Goal: Transaction & Acquisition: Subscribe to service/newsletter

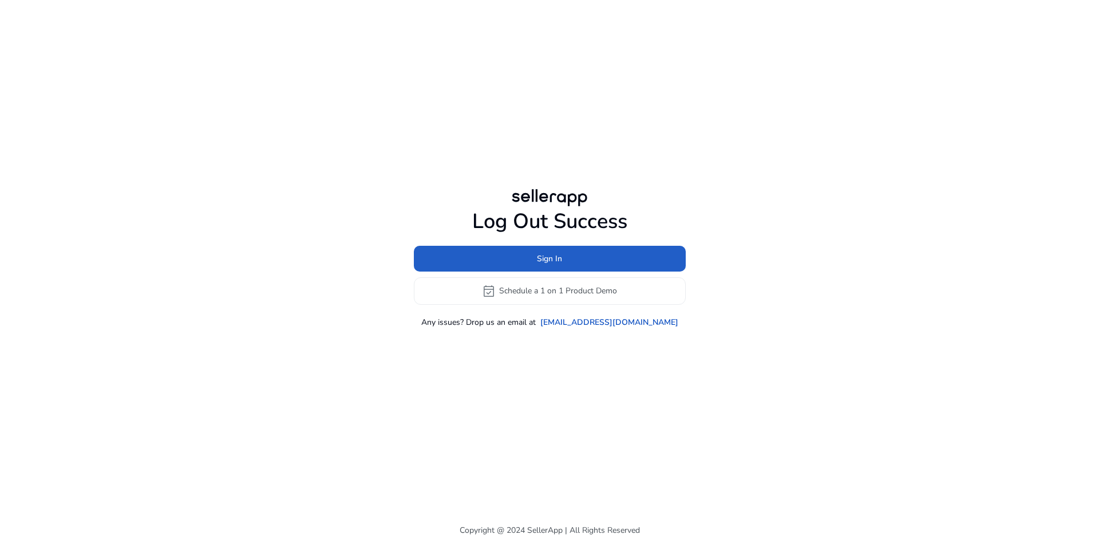
click at [633, 259] on span at bounding box center [550, 257] width 272 height 27
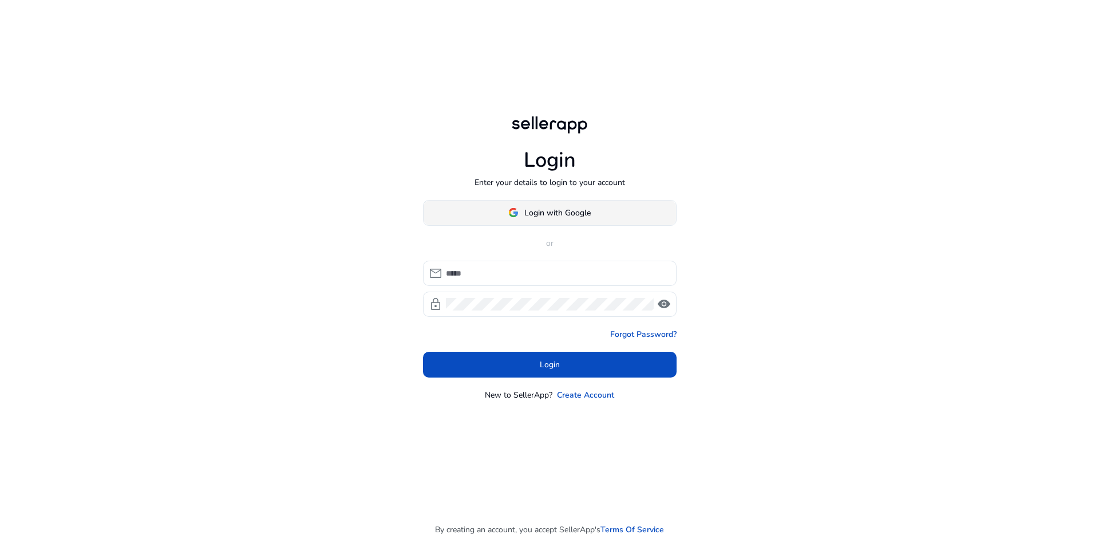
click at [562, 220] on span at bounding box center [550, 212] width 253 height 27
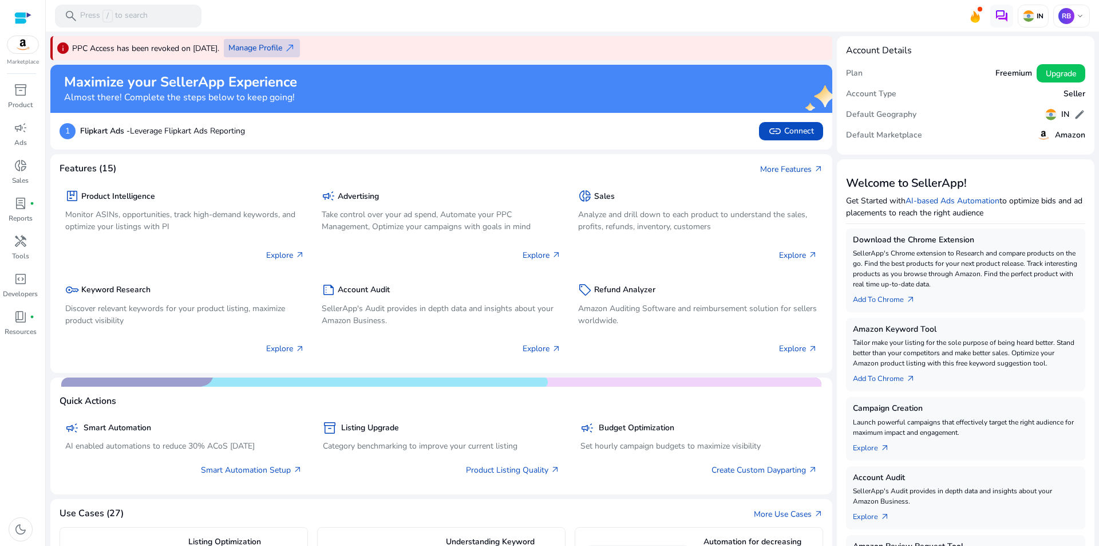
click at [278, 45] on span "Manage Profile" at bounding box center [255, 48] width 54 height 12
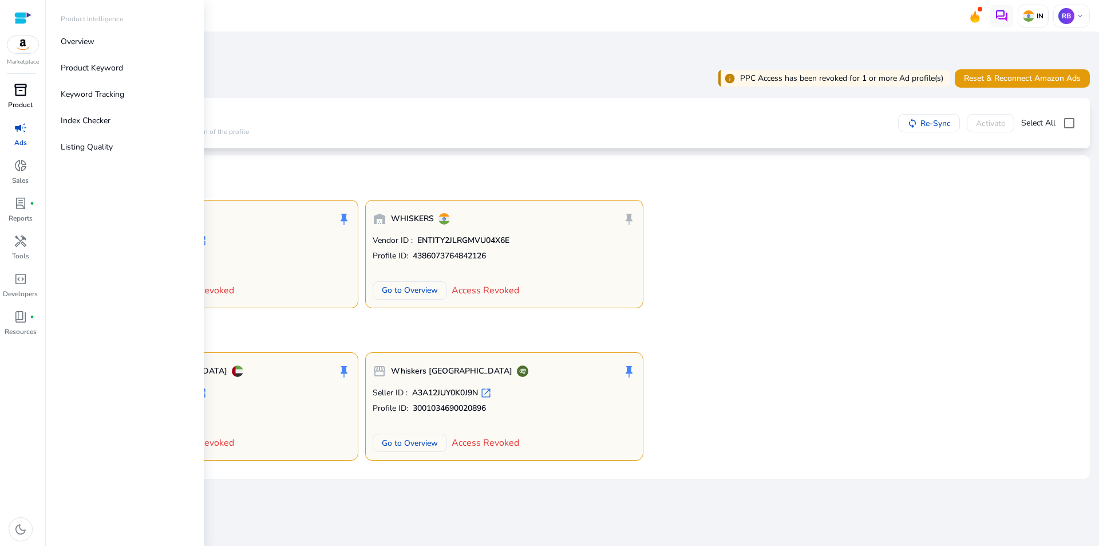
click at [17, 84] on span "inventory_2" at bounding box center [21, 90] width 14 height 14
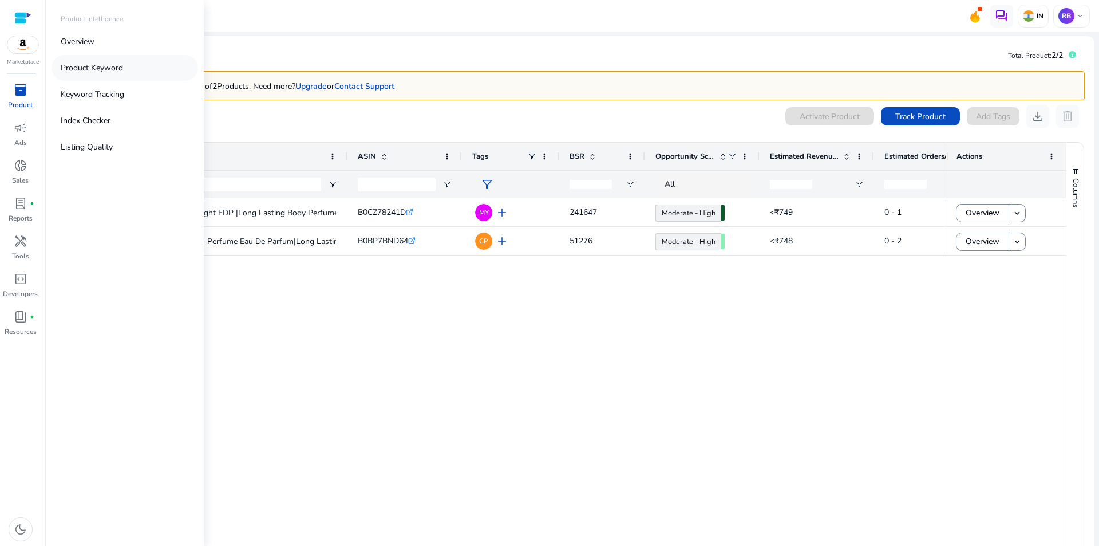
click at [119, 71] on p "Product Keyword" at bounding box center [92, 68] width 62 height 12
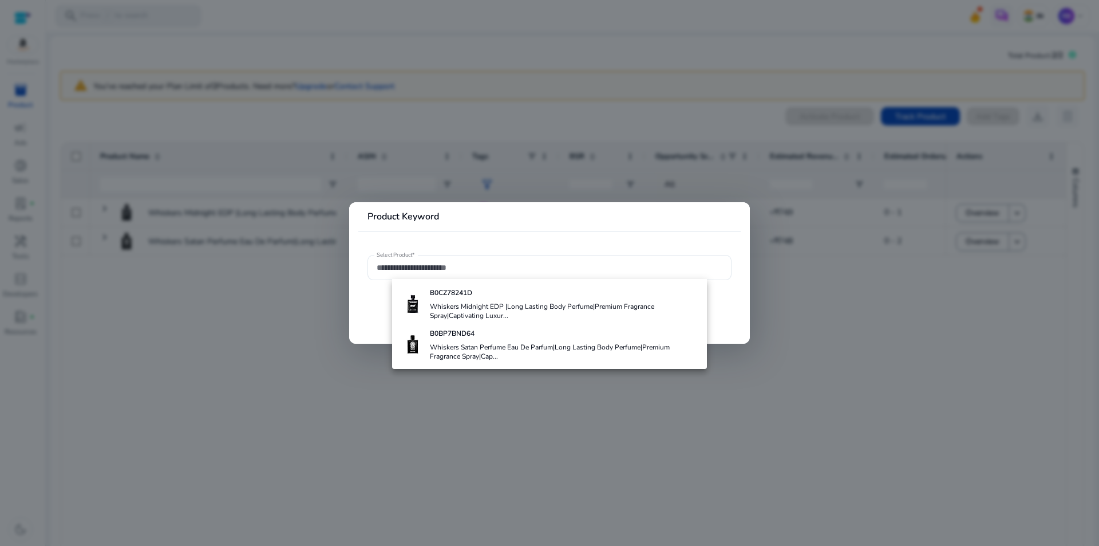
click at [287, 405] on div at bounding box center [549, 273] width 1099 height 546
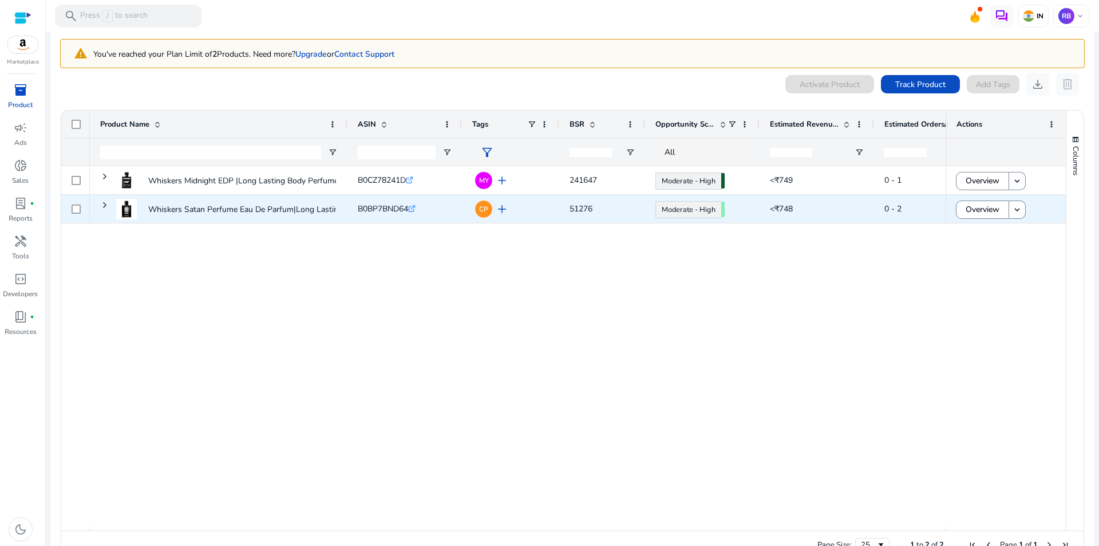
scroll to position [60, 0]
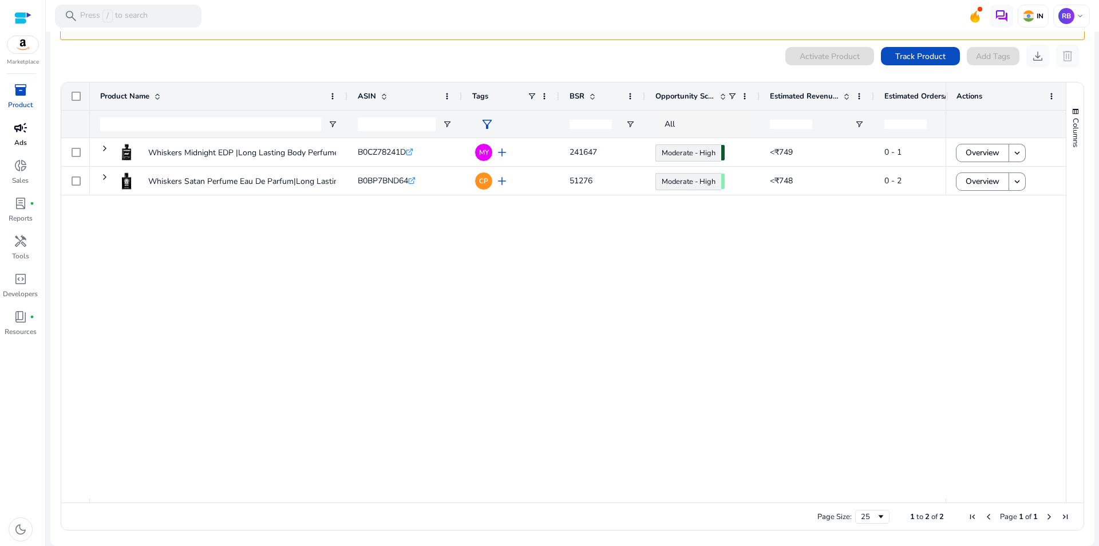
drag, startPoint x: 14, startPoint y: 129, endPoint x: 21, endPoint y: 132, distance: 7.4
click at [14, 129] on span "campaign" at bounding box center [21, 128] width 14 height 14
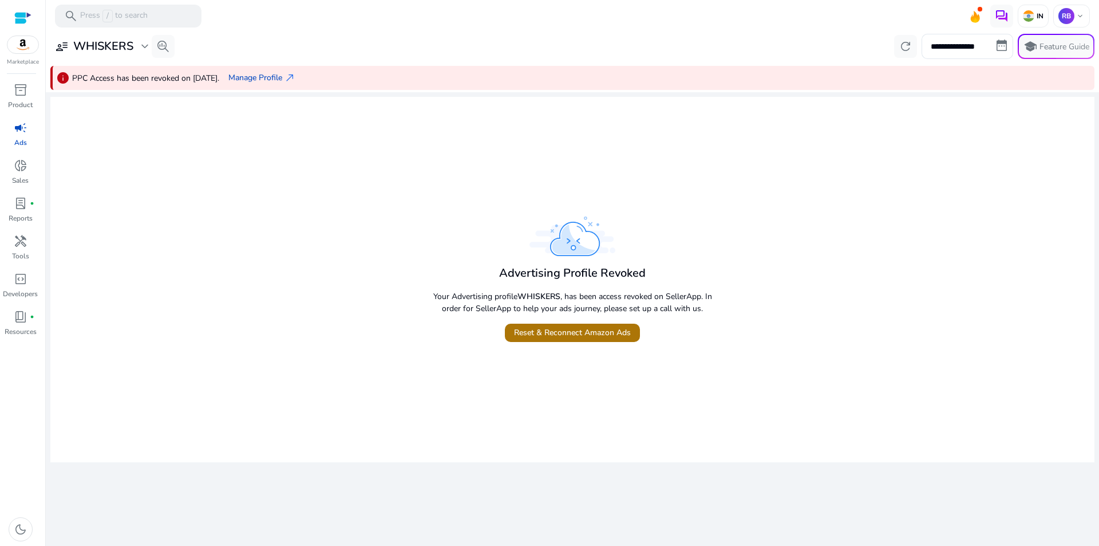
click at [535, 332] on span "Reset & Reconnect Amazon Ads" at bounding box center [572, 332] width 117 height 12
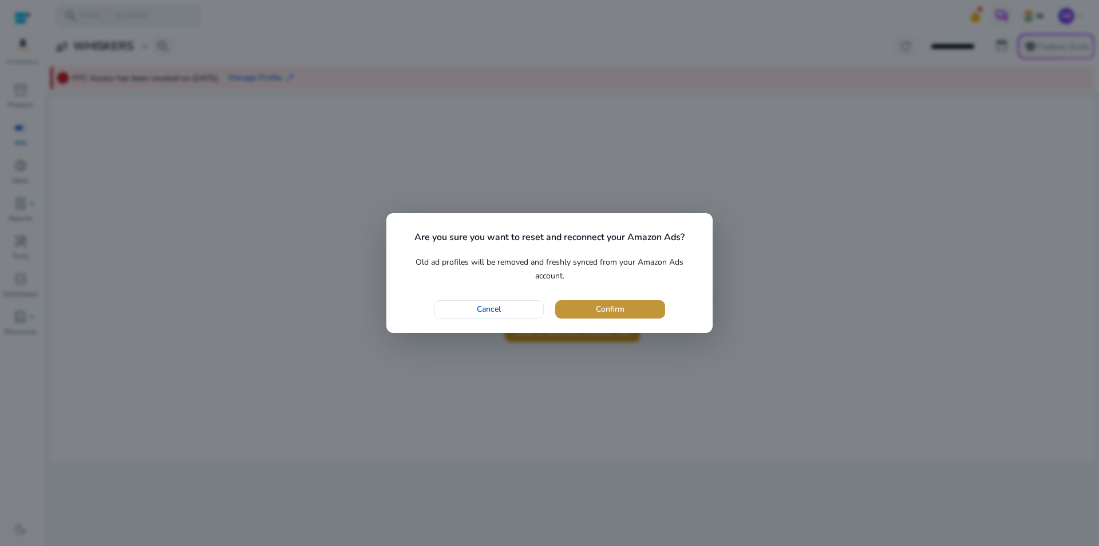
click at [576, 313] on span "button" at bounding box center [610, 308] width 110 height 27
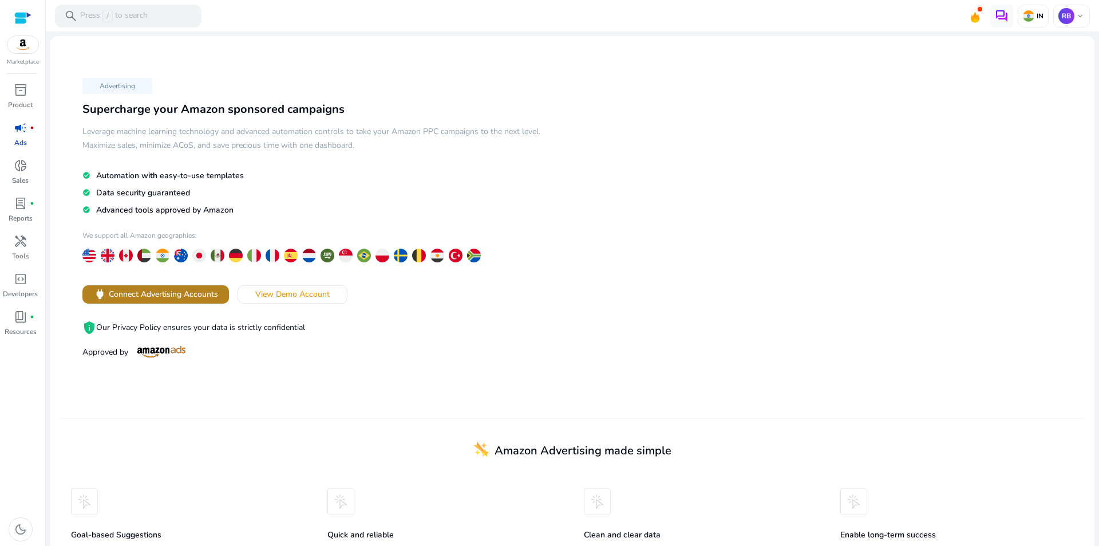
click at [193, 295] on span "Connect Advertising Accounts" at bounding box center [163, 294] width 109 height 12
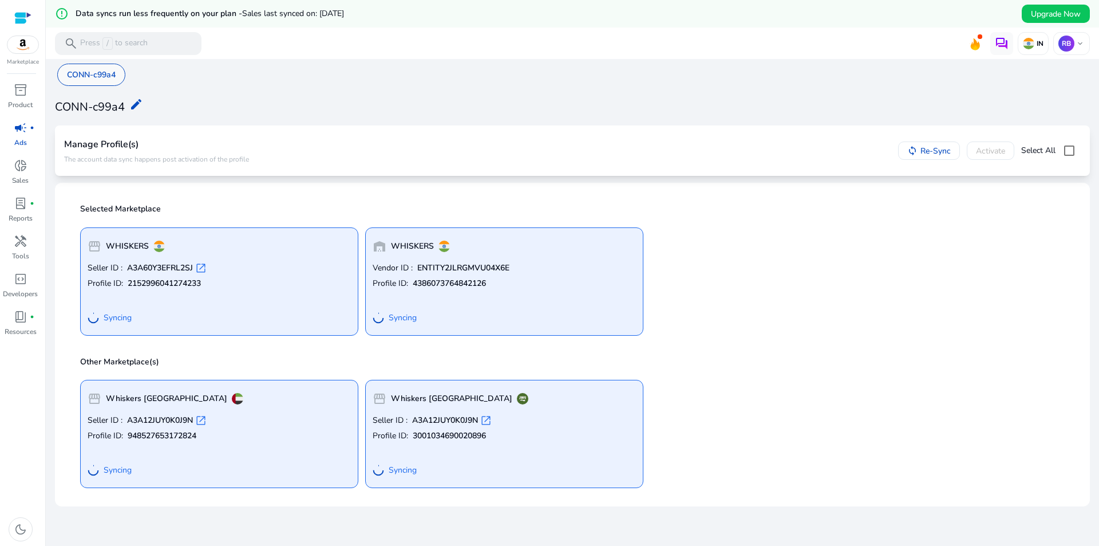
click at [96, 80] on p "CONN-c99a4" at bounding box center [91, 75] width 49 height 12
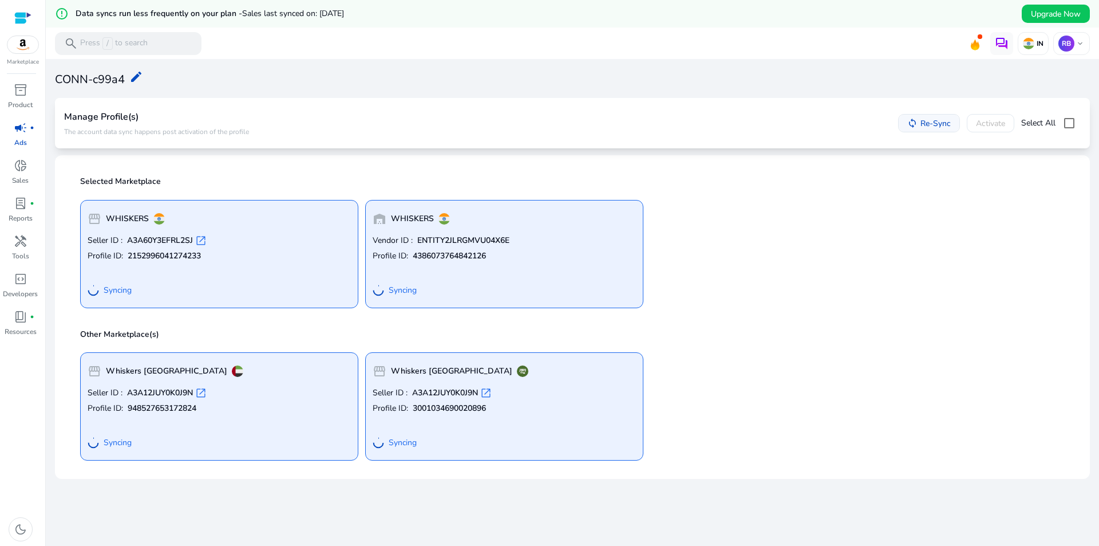
click at [921, 125] on span "Re-Sync" at bounding box center [936, 123] width 30 height 12
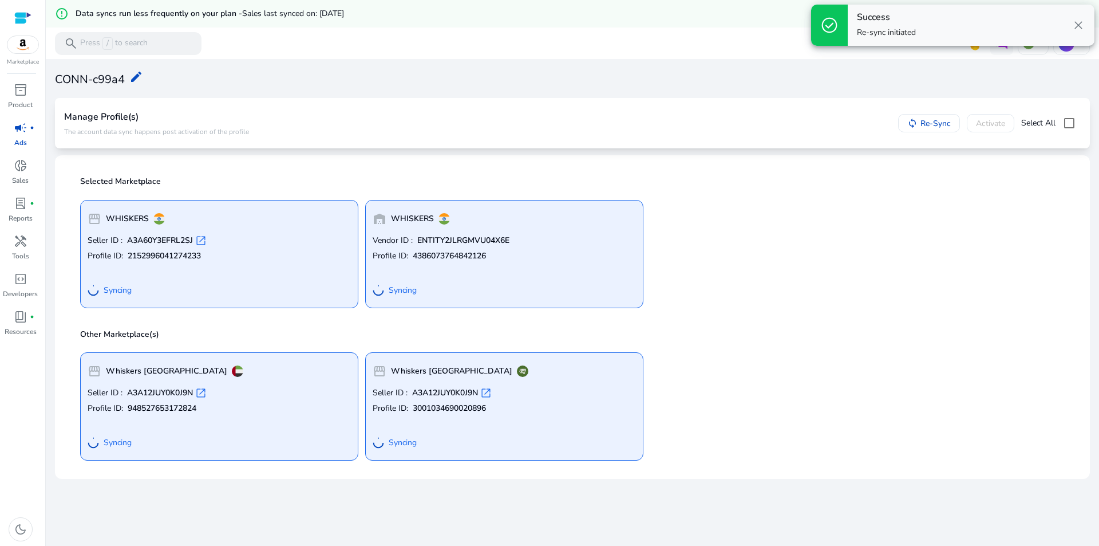
click at [1078, 27] on span "close" at bounding box center [1079, 25] width 14 height 14
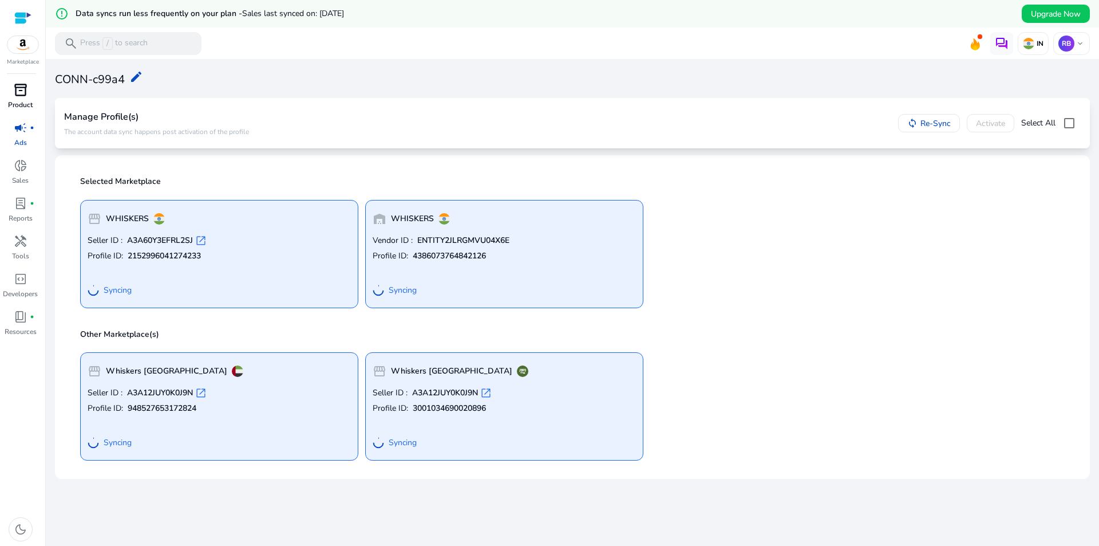
click at [15, 101] on p "Product" at bounding box center [20, 105] width 25 height 10
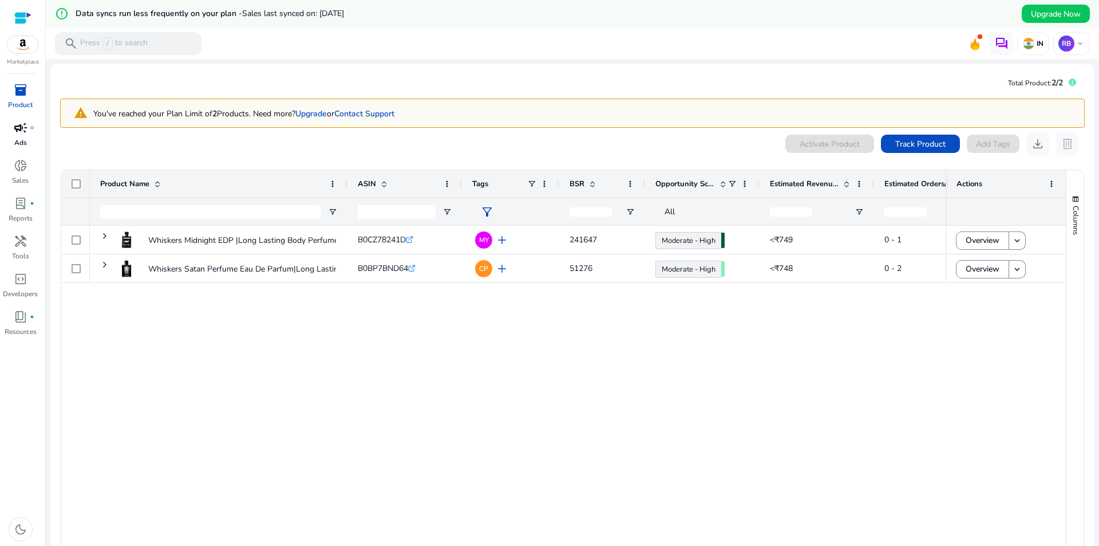
click at [15, 130] on span "campaign" at bounding box center [21, 128] width 14 height 14
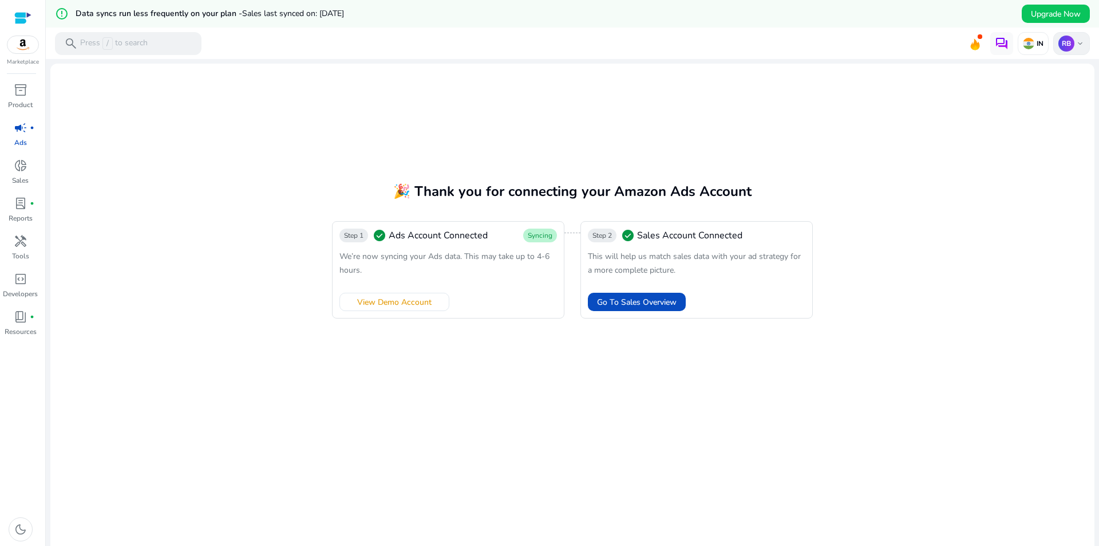
click at [1076, 39] on span "keyboard_arrow_down" at bounding box center [1080, 43] width 9 height 9
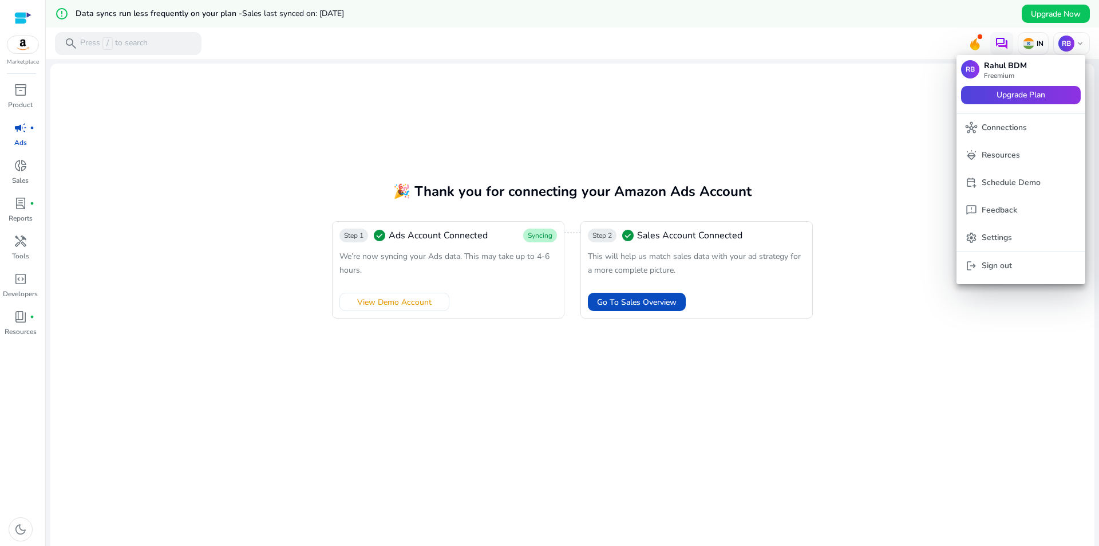
click at [1038, 93] on span "Upgrade Plan" at bounding box center [1021, 95] width 49 height 13
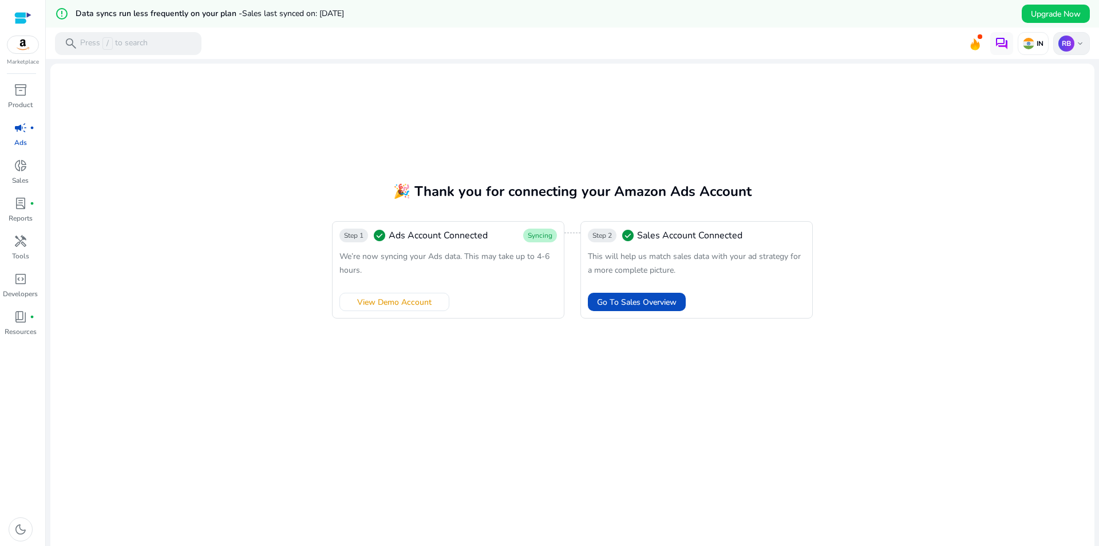
click at [1081, 49] on div "RB keyboard_arrow_down" at bounding box center [1072, 43] width 37 height 23
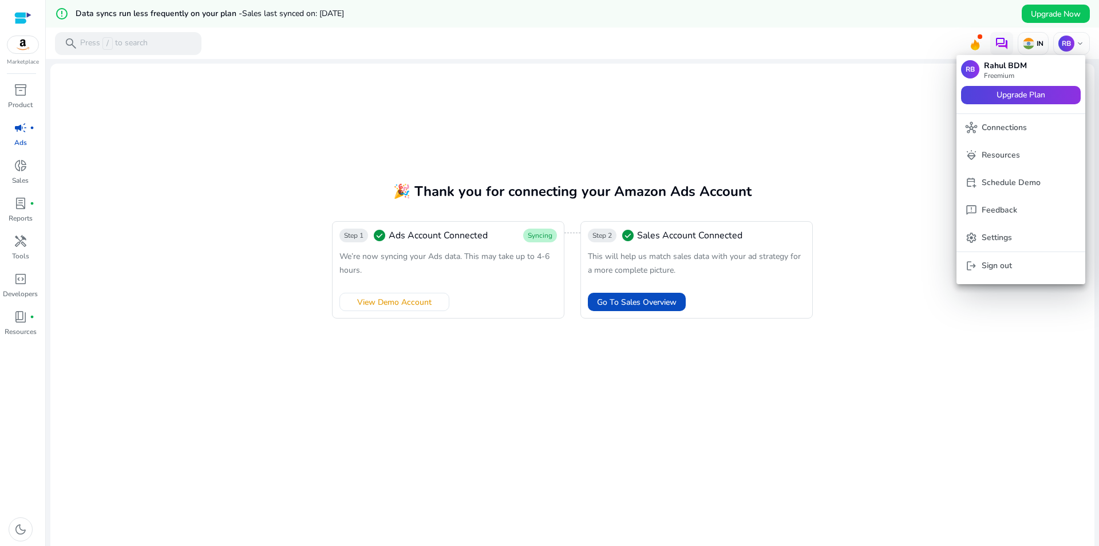
click at [1011, 97] on span "Upgrade Plan" at bounding box center [1021, 95] width 49 height 13
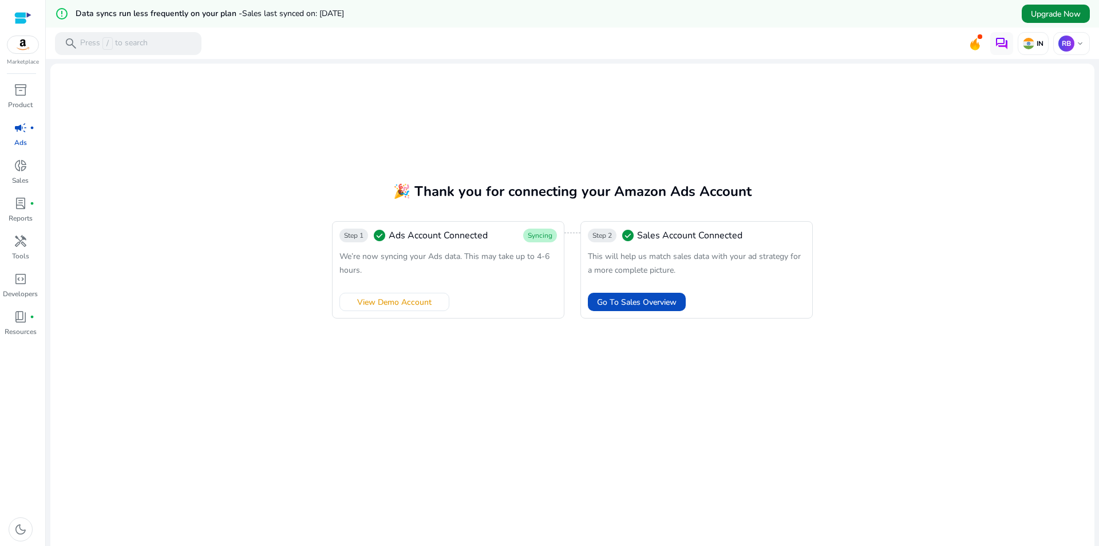
click at [1056, 18] on span "Upgrade Now" at bounding box center [1056, 14] width 50 height 12
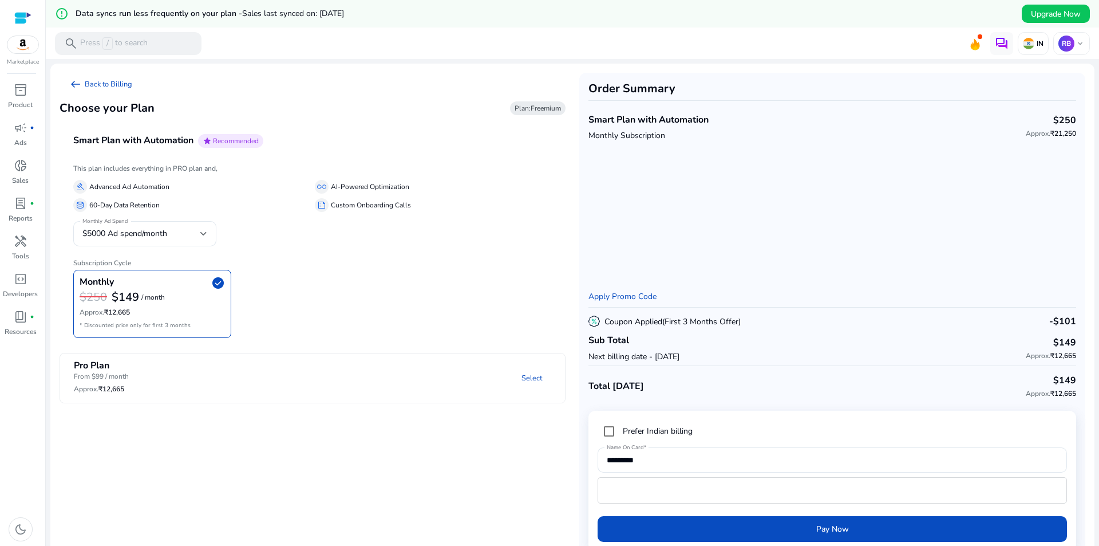
click at [244, 382] on mat-panel-description "Select" at bounding box center [402, 378] width 326 height 37
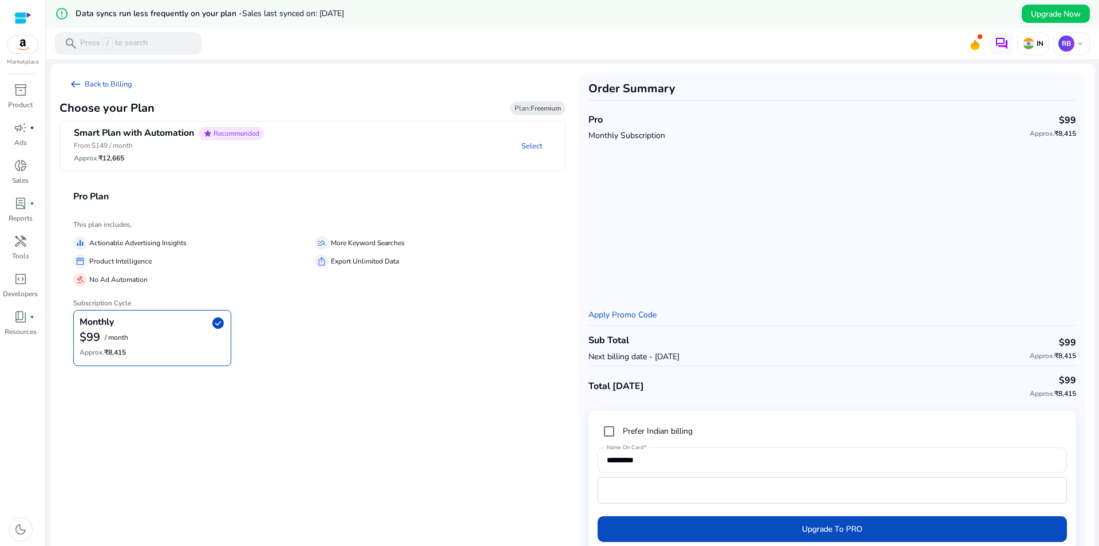
click at [354, 159] on mat-panel-description "Select" at bounding box center [419, 146] width 292 height 39
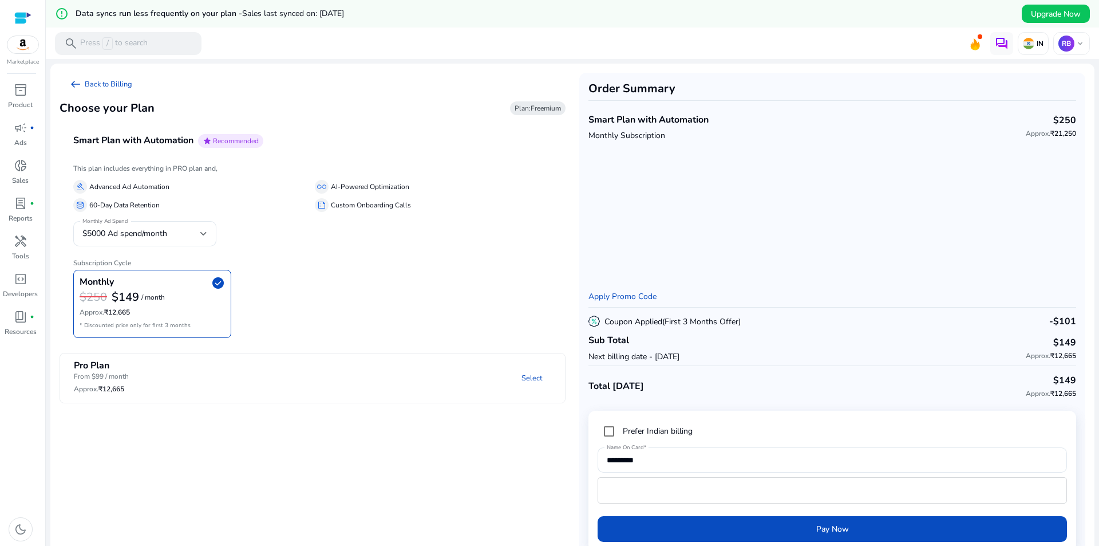
click at [186, 370] on mat-panel-title "Pro Plan From $99 / month Approx. ₹12,665" at bounding box center [152, 378] width 156 height 37
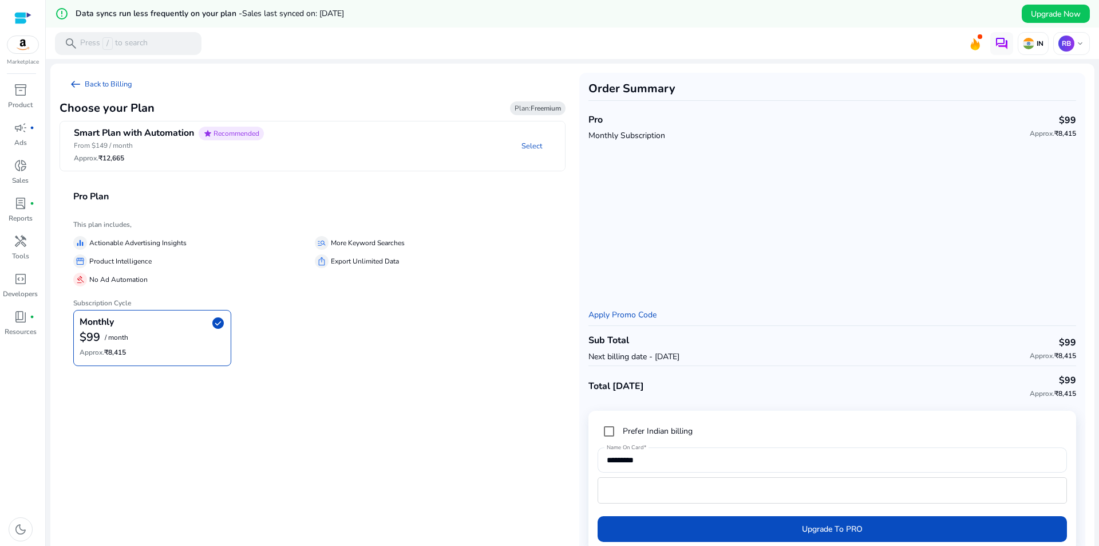
click at [337, 157] on mat-panel-description "Select" at bounding box center [419, 146] width 292 height 39
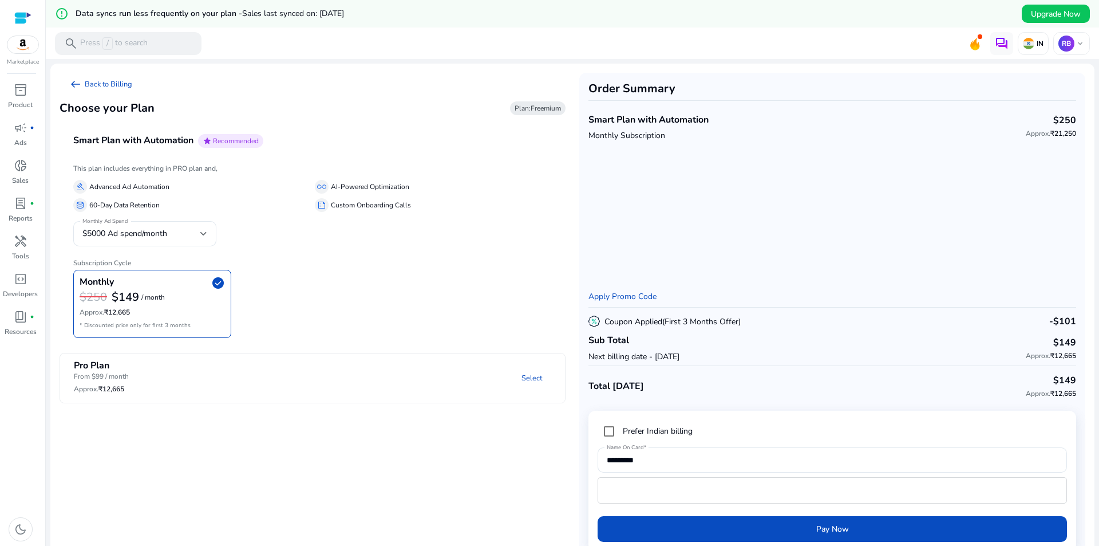
click at [146, 376] on mat-panel-title "Pro Plan From $99 / month Approx. ₹12,665" at bounding box center [152, 378] width 156 height 37
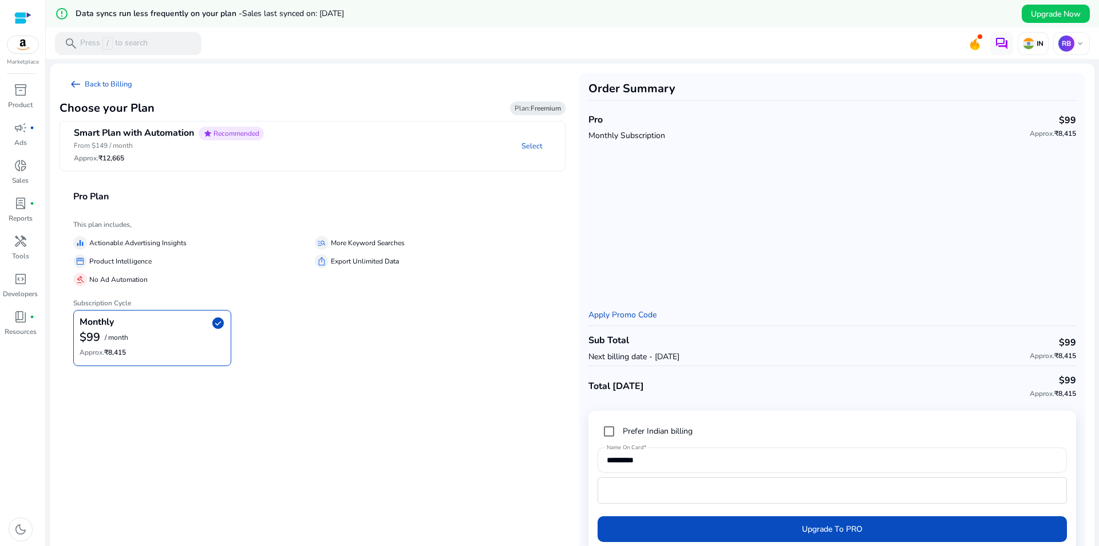
click at [312, 222] on h6 "This plan includes," at bounding box center [312, 224] width 479 height 8
click at [456, 202] on mat-panel-title "Pro Plan" at bounding box center [319, 196] width 492 height 11
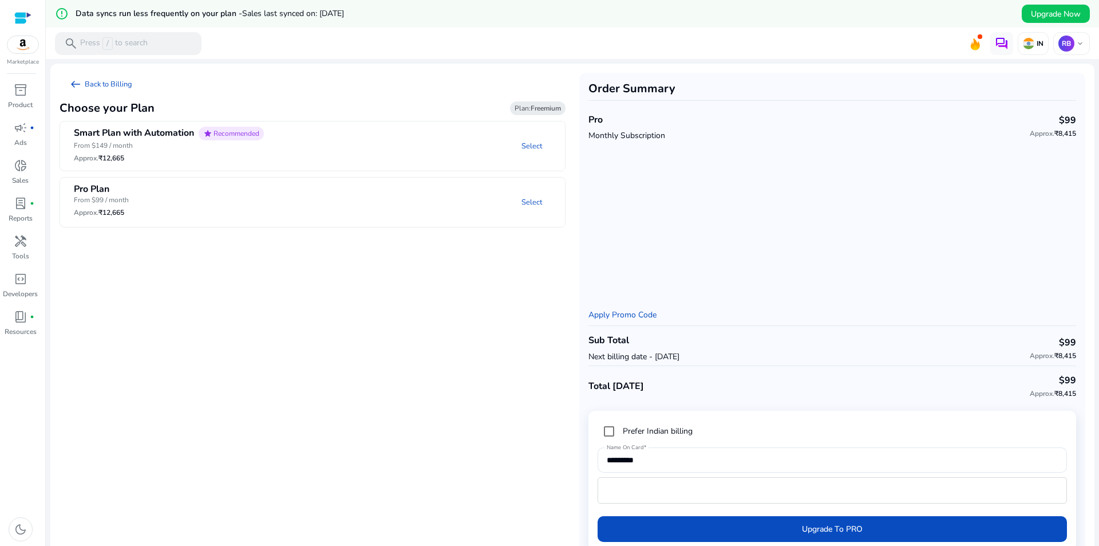
drag, startPoint x: 195, startPoint y: 209, endPoint x: 204, endPoint y: 206, distance: 10.1
click at [195, 209] on mat-panel-title "Pro Plan From $99 / month Approx. ₹12,665" at bounding box center [152, 202] width 156 height 37
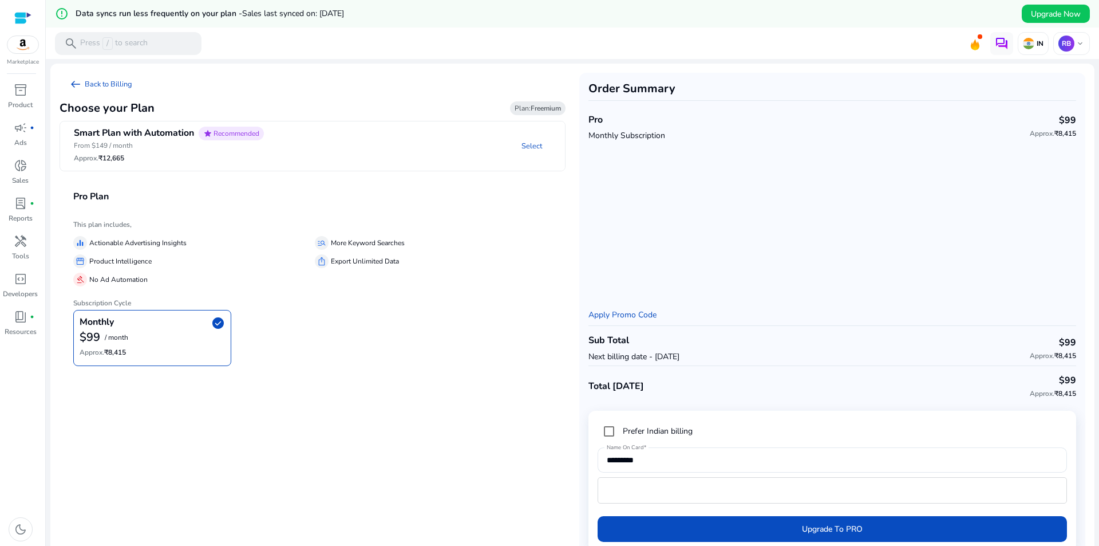
click at [299, 156] on mat-panel-description "Select" at bounding box center [419, 146] width 292 height 39
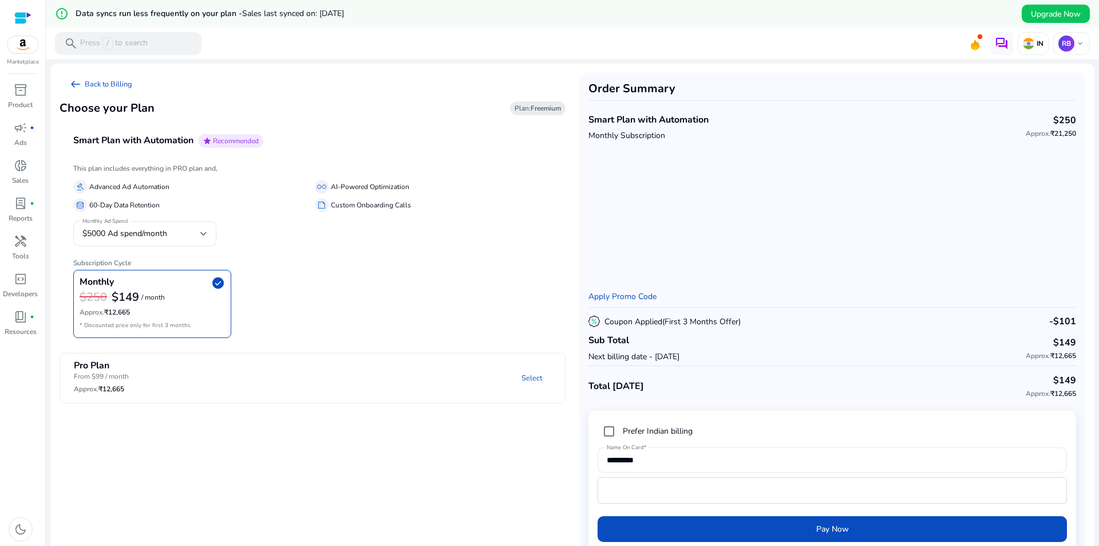
click at [243, 373] on mat-panel-description "Select" at bounding box center [402, 378] width 326 height 37
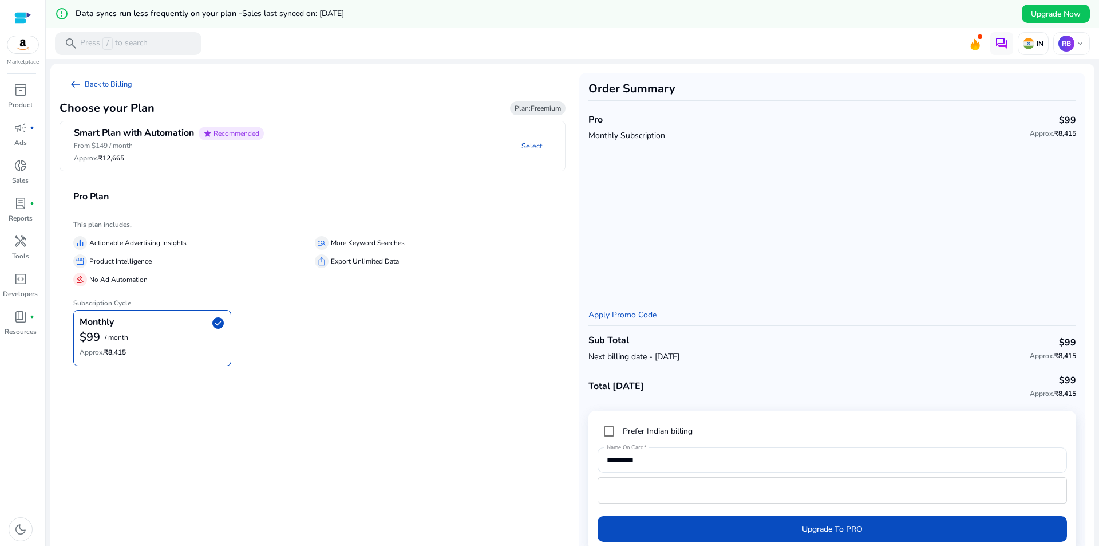
click at [307, 151] on mat-panel-description "Select" at bounding box center [419, 146] width 292 height 39
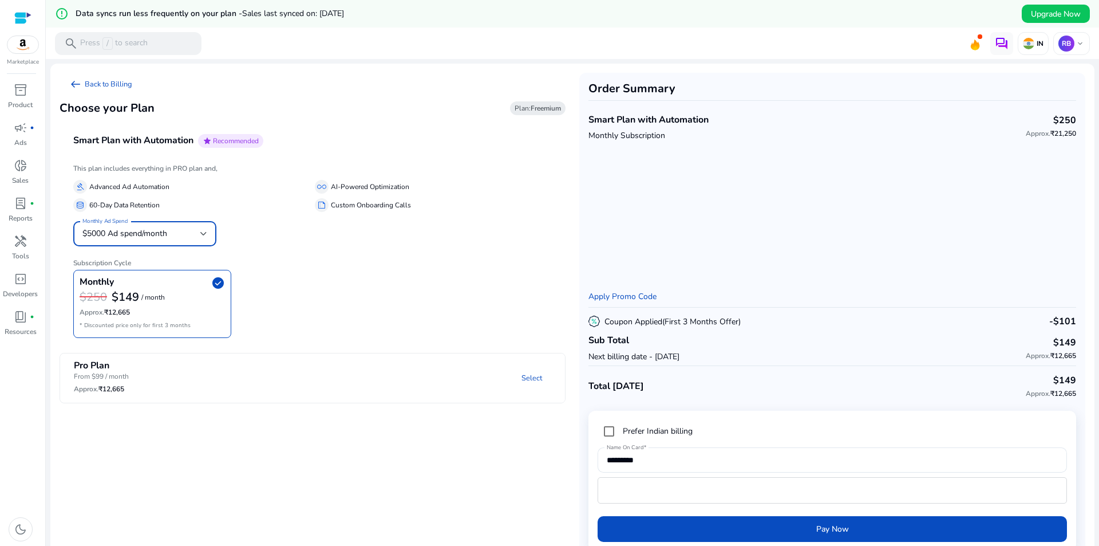
click at [187, 235] on div "$5000 Ad spend/month" at bounding box center [141, 233] width 118 height 13
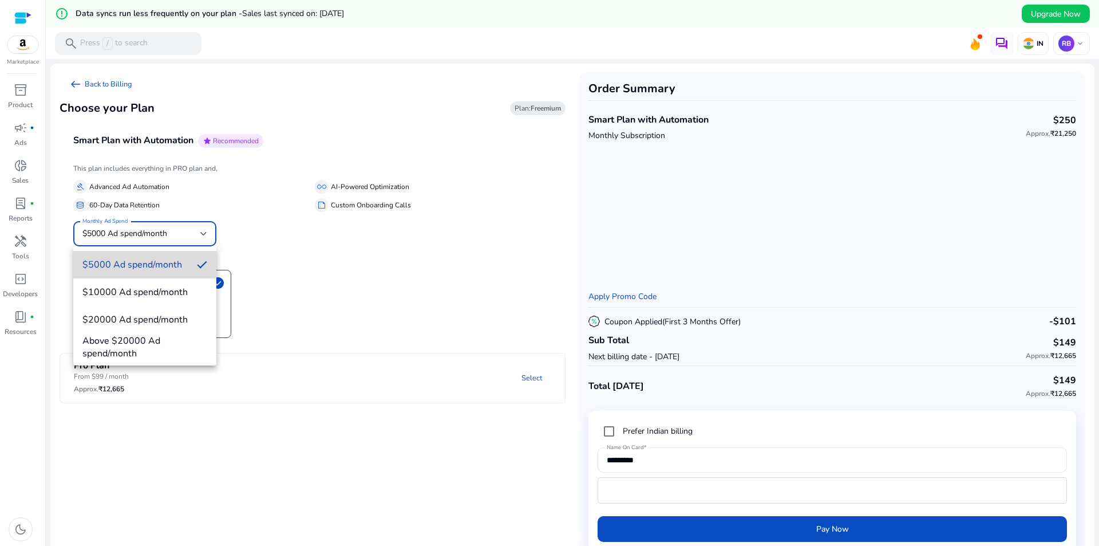
click at [156, 267] on span "$5000 Ad spend/month" at bounding box center [134, 264] width 105 height 13
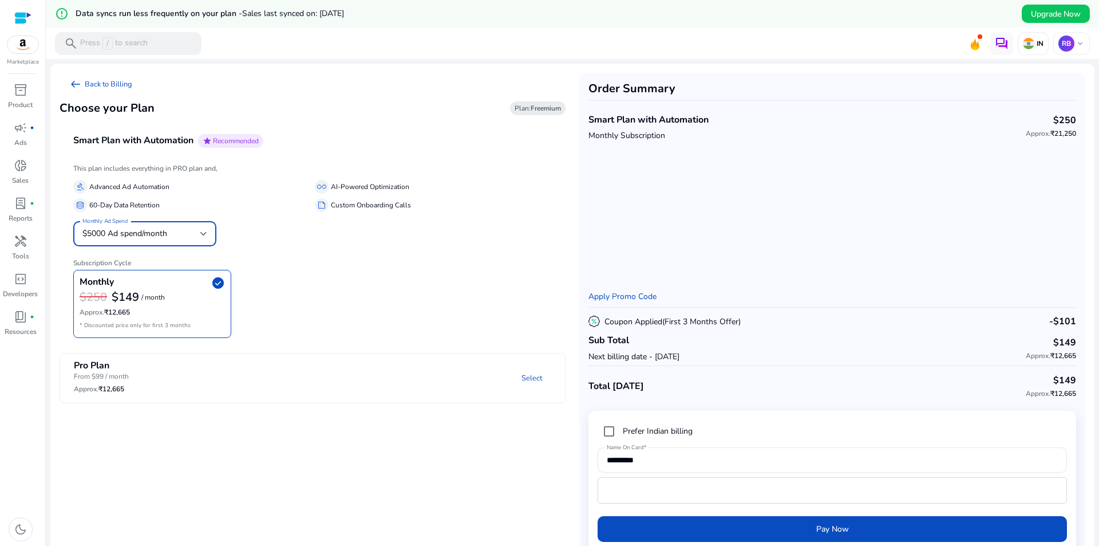
click at [188, 232] on div "$5000 Ad spend/month" at bounding box center [141, 233] width 118 height 13
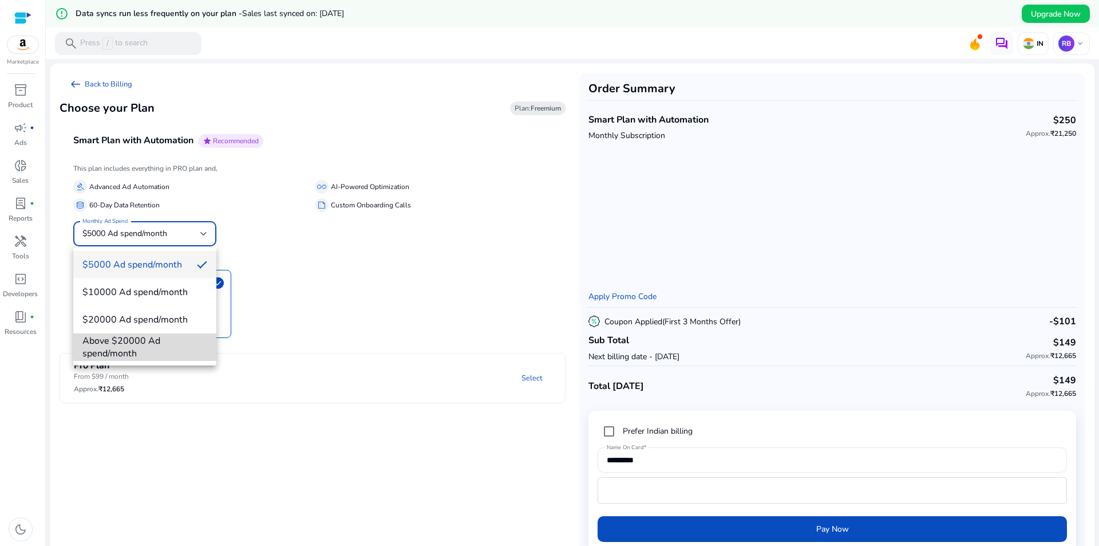
click at [152, 338] on span "Above $20000 Ad spend/month" at bounding box center [144, 346] width 125 height 25
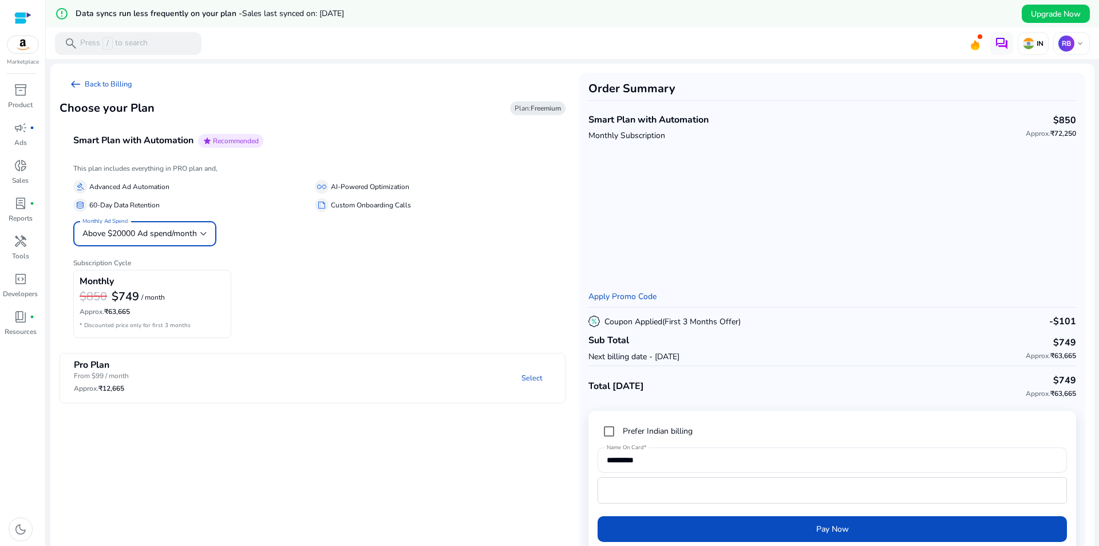
click at [186, 235] on span "Above $20000 Ad spend/month" at bounding box center [139, 233] width 115 height 11
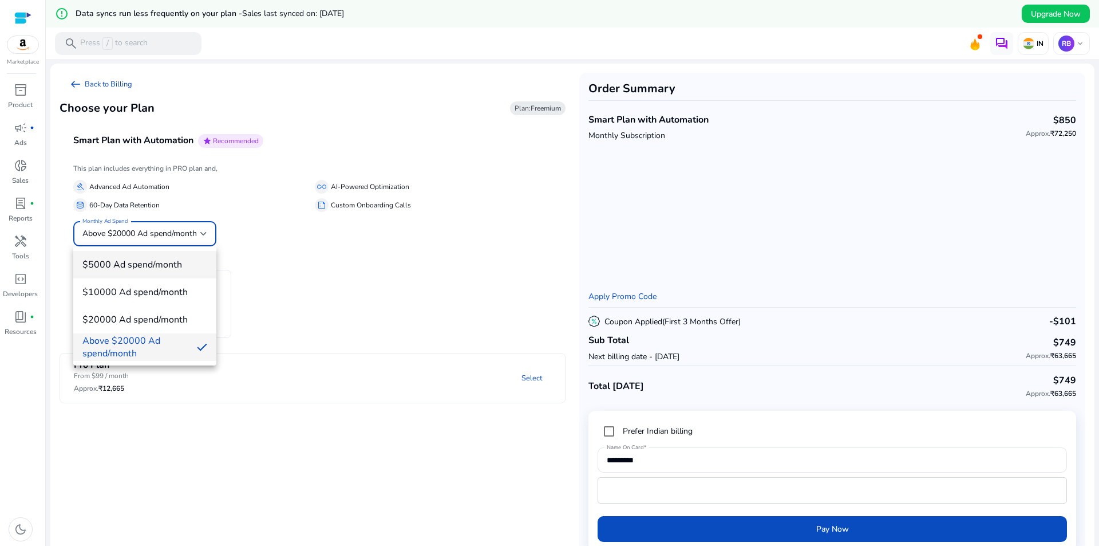
click at [168, 258] on mat-option "$5000 Ad spend/month" at bounding box center [144, 264] width 143 height 27
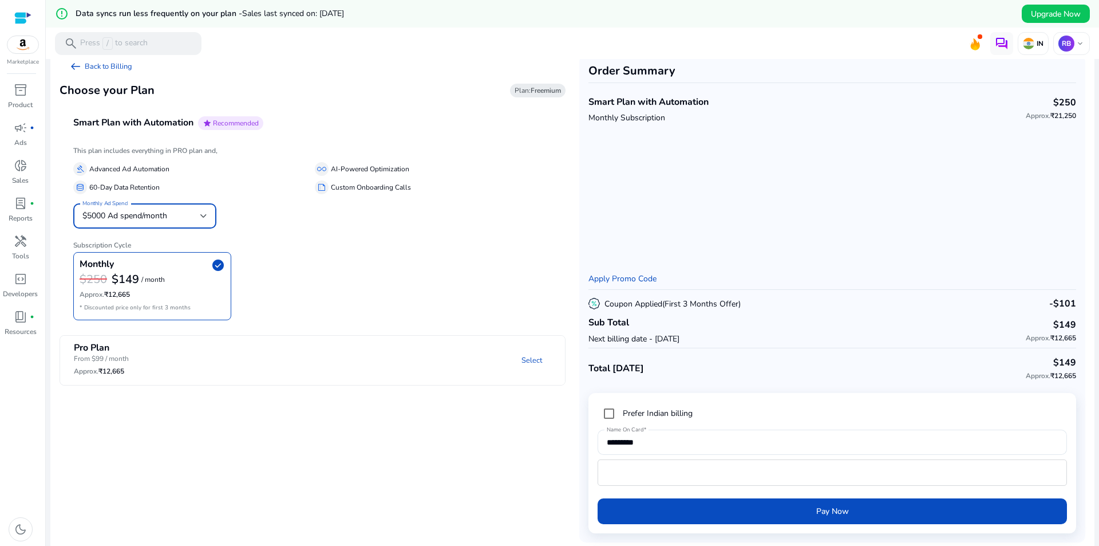
scroll to position [27, 0]
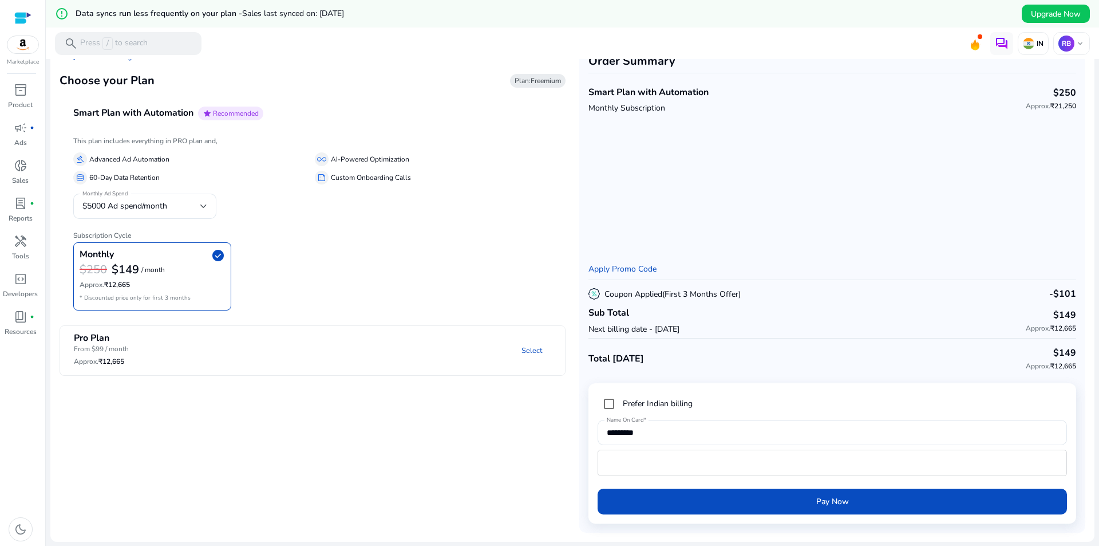
click at [291, 342] on mat-panel-description "Select" at bounding box center [402, 351] width 326 height 37
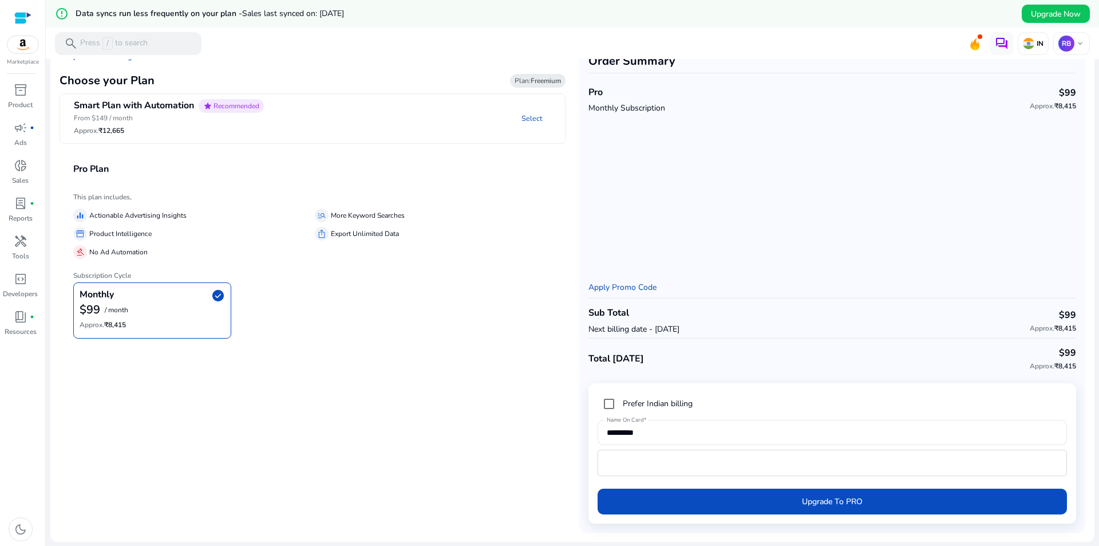
click at [180, 307] on div "$99 / month" at bounding box center [152, 309] width 145 height 15
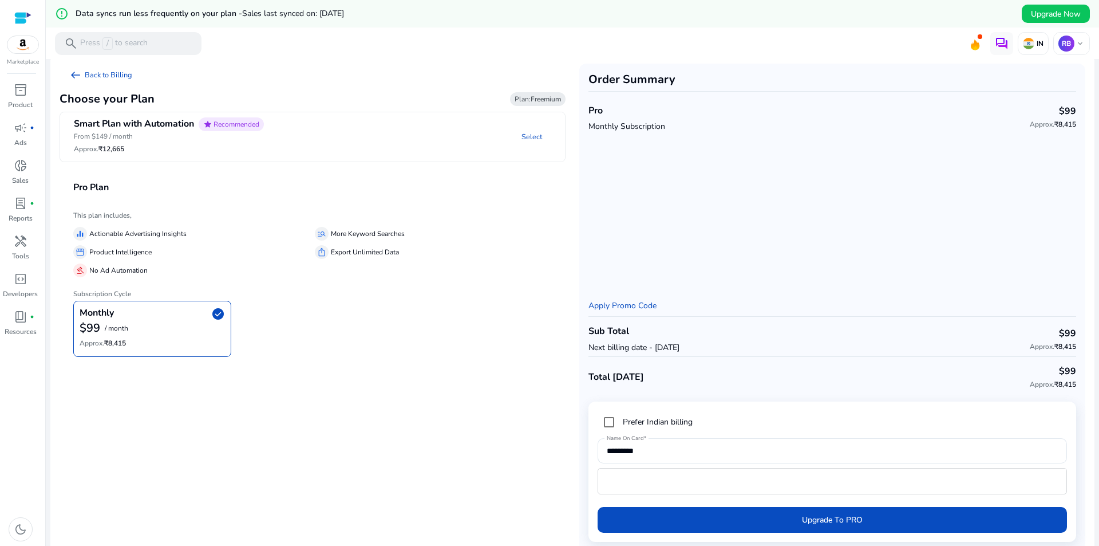
scroll to position [0, 0]
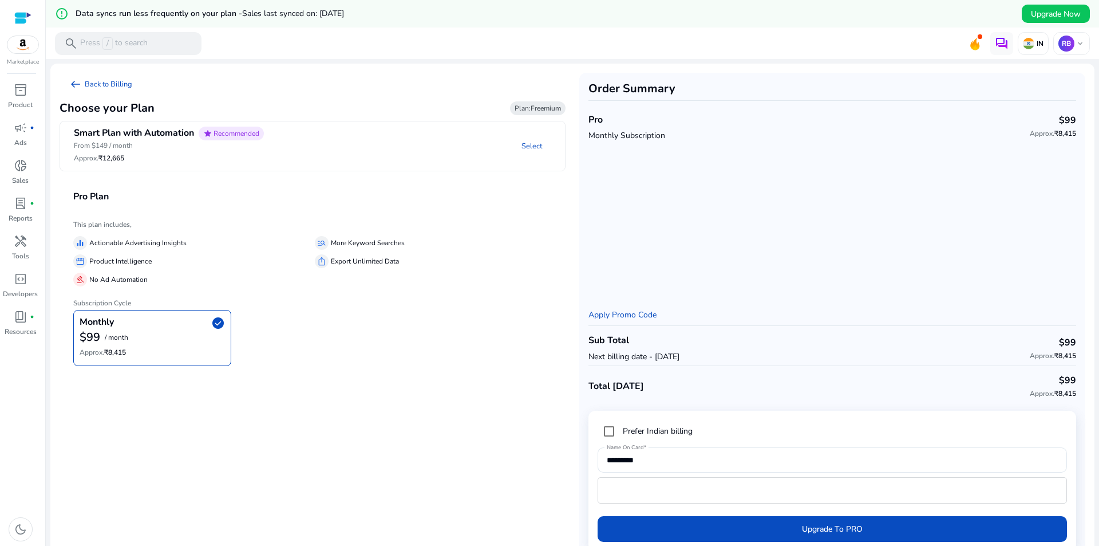
click at [250, 163] on div "Smart Plan with Automation star Recommended From $149 / month Approx. ₹12,665" at bounding box center [169, 146] width 190 height 39
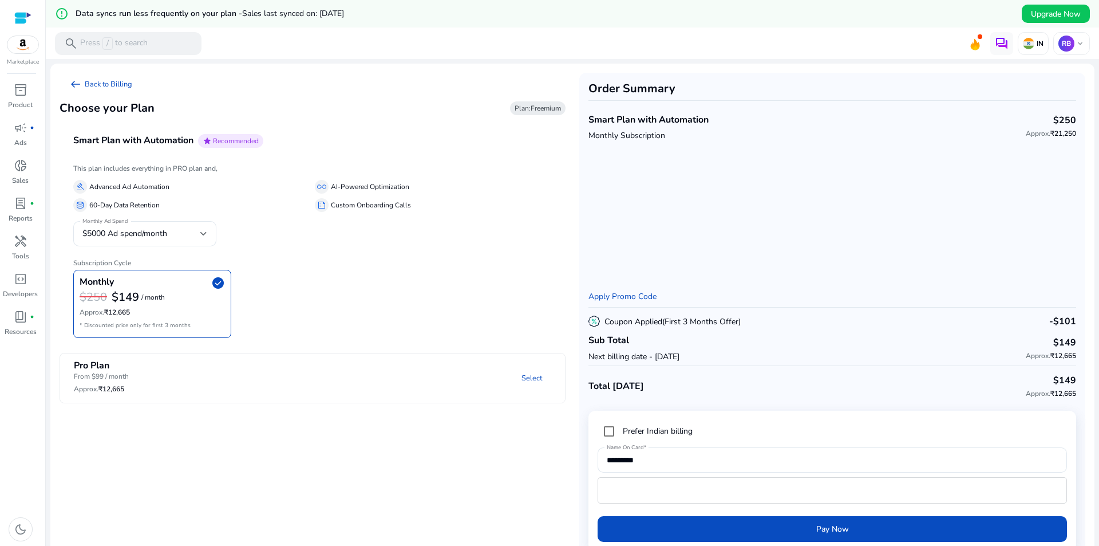
click at [250, 159] on mat-expansion-panel-header "Smart Plan with Automation star Recommended" at bounding box center [327, 141] width 534 height 40
